Goal: Complete application form

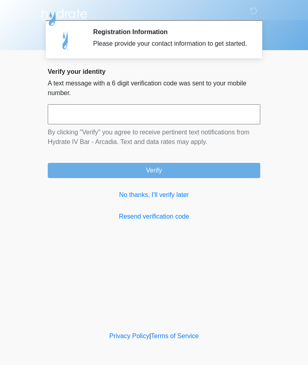
click at [175, 200] on link "No thanks, I'll verify later" at bounding box center [154, 195] width 213 height 10
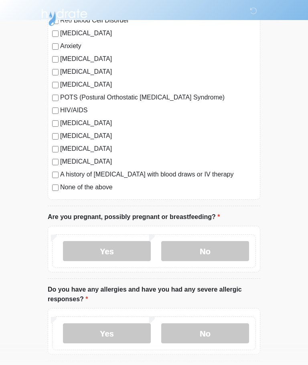
scroll to position [165, 0]
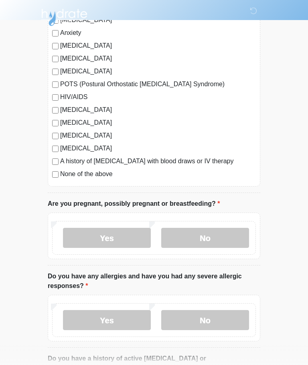
click at [213, 238] on label "No" at bounding box center [205, 238] width 88 height 20
click at [220, 320] on label "No" at bounding box center [205, 320] width 88 height 20
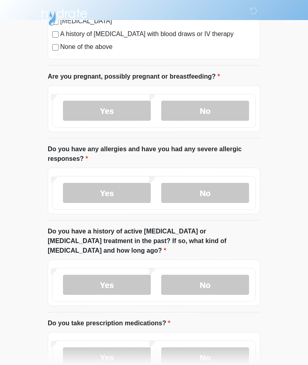
click at [218, 277] on label "No" at bounding box center [205, 285] width 88 height 20
click at [232, 350] on label "No" at bounding box center [205, 358] width 88 height 20
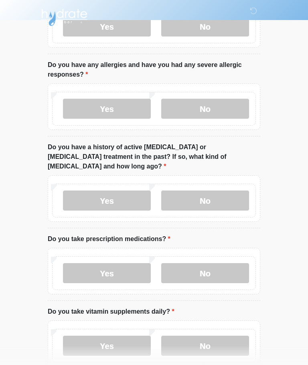
scroll to position [411, 0]
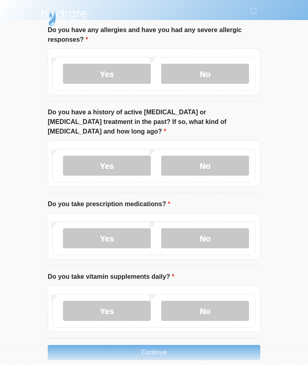
click at [217, 301] on label "No" at bounding box center [205, 311] width 88 height 20
click at [165, 345] on button "Continue" at bounding box center [154, 352] width 213 height 15
click at [188, 345] on button "Continue" at bounding box center [154, 352] width 213 height 15
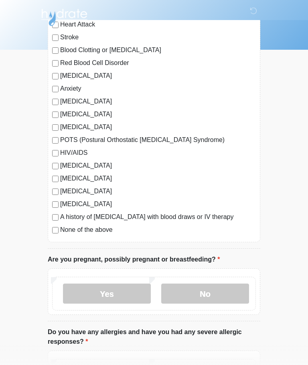
scroll to position [0, 0]
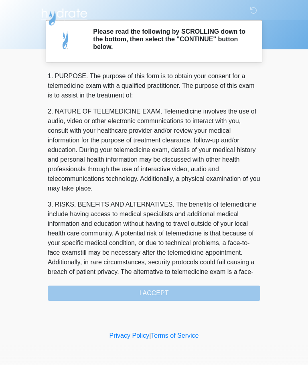
click at [170, 293] on div "1. PURPOSE. The purpose of this form is to obtain your consent for a telemedici…" at bounding box center [154, 187] width 213 height 230
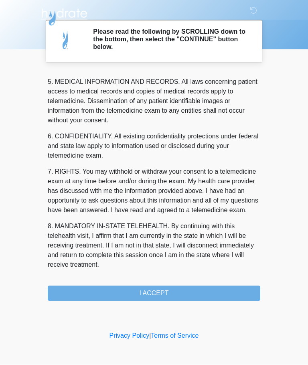
click at [158, 297] on button "I ACCEPT" at bounding box center [154, 293] width 213 height 15
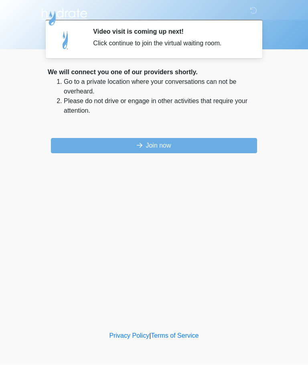
click at [182, 148] on button "Join now" at bounding box center [154, 145] width 206 height 15
click at [177, 143] on button "Join now" at bounding box center [154, 145] width 206 height 15
